Goal: Task Accomplishment & Management: Manage account settings

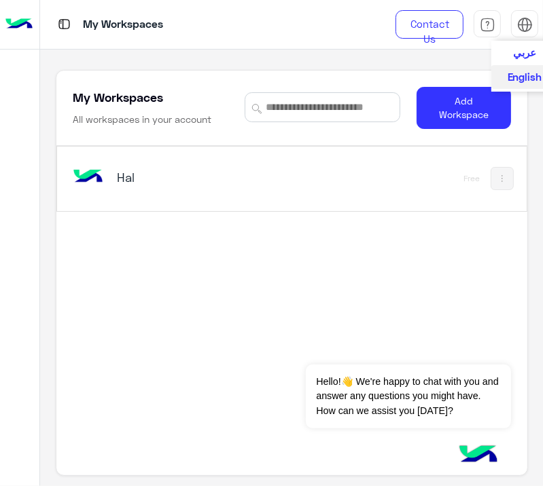
click at [517, 25] on img at bounding box center [525, 25] width 16 height 16
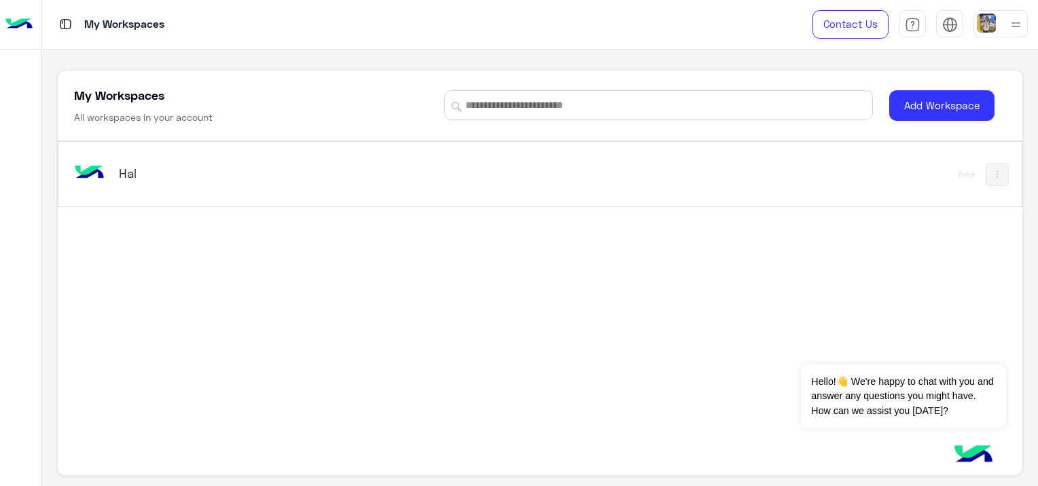
click at [542, 26] on img at bounding box center [1015, 24] width 17 height 17
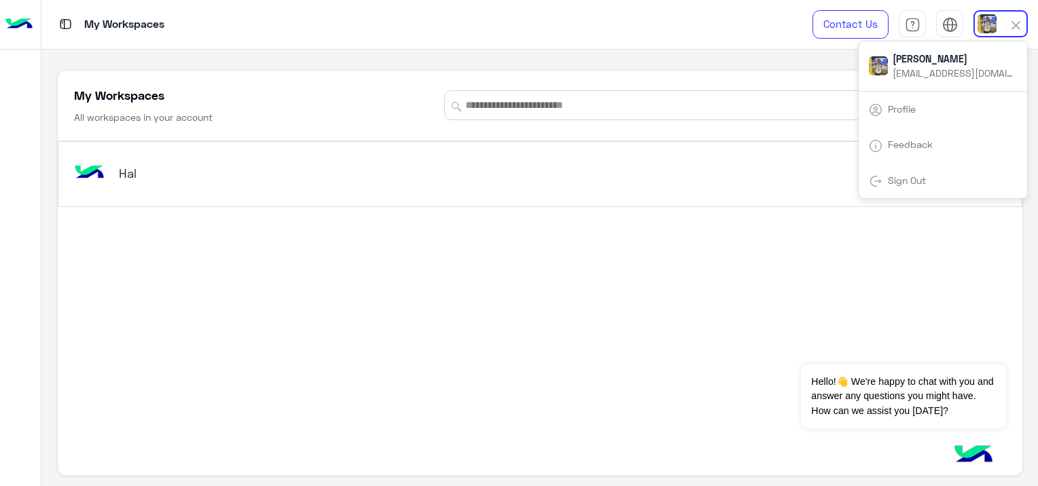
click at [542, 179] on link "Sign Out" at bounding box center [906, 181] width 38 height 12
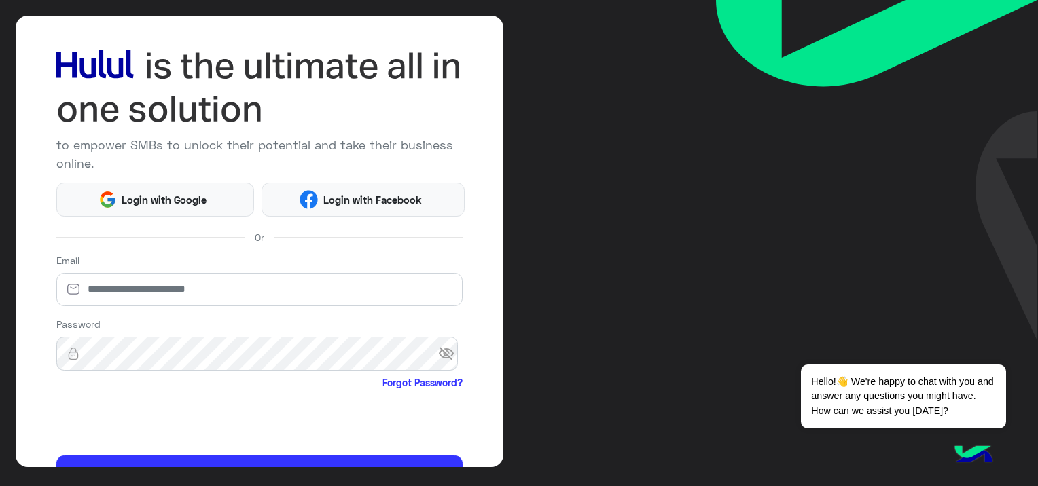
scroll to position [125, 0]
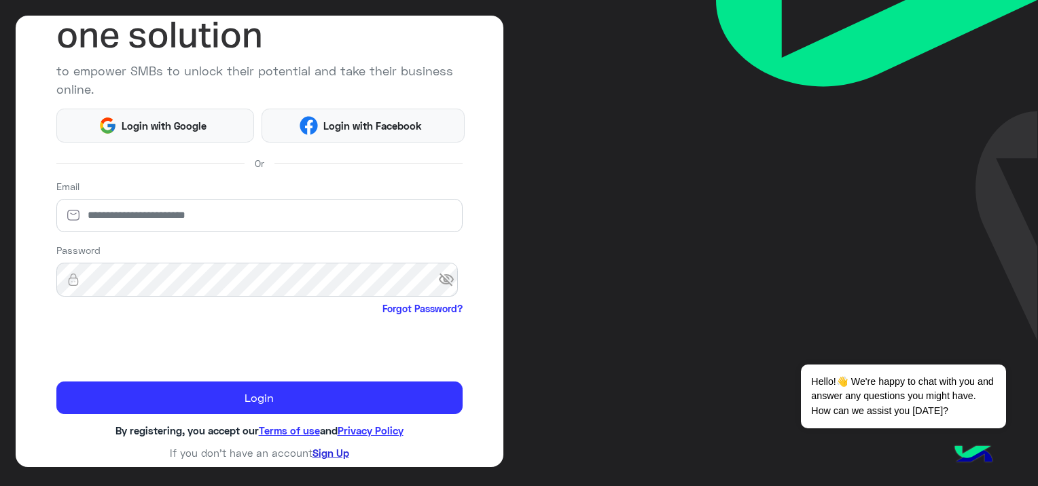
click at [329, 451] on link "Sign Up" at bounding box center [330, 453] width 37 height 12
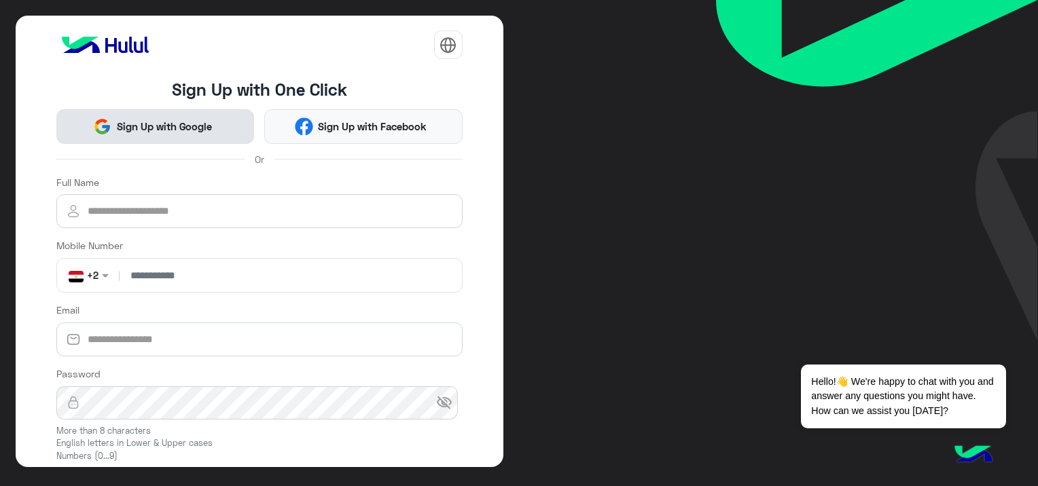
click at [165, 115] on button "Sign Up with Google" at bounding box center [155, 126] width 198 height 34
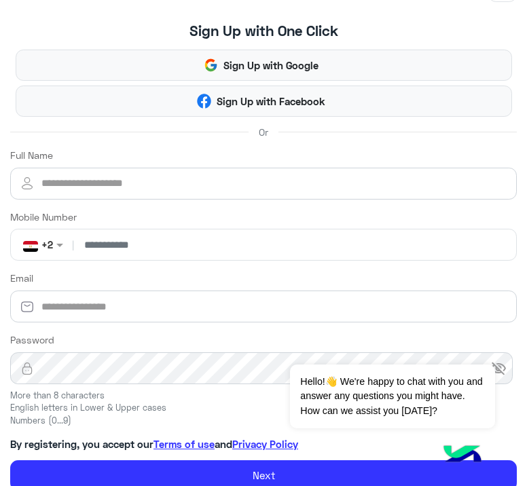
scroll to position [50, 0]
